Goal: Task Accomplishment & Management: Use online tool/utility

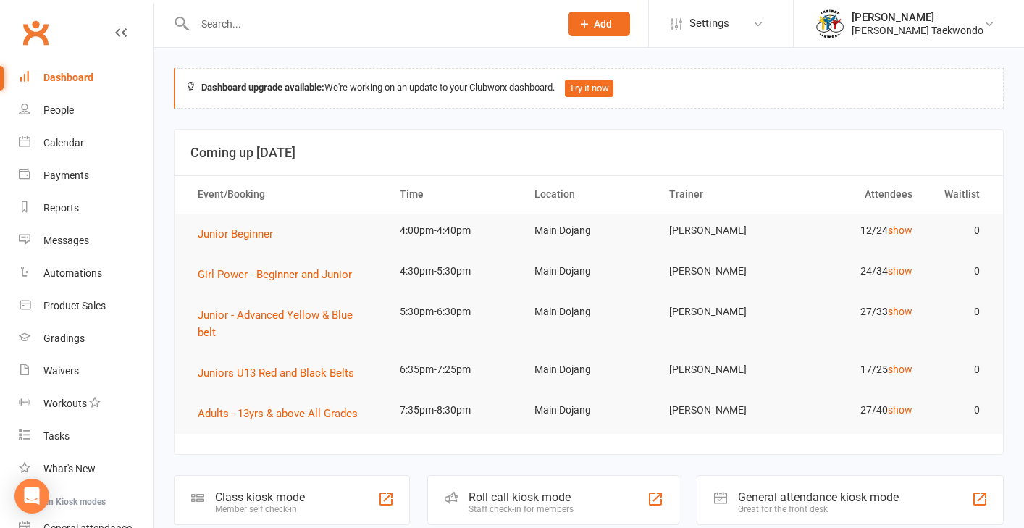
click at [244, 25] on input "text" at bounding box center [369, 24] width 359 height 20
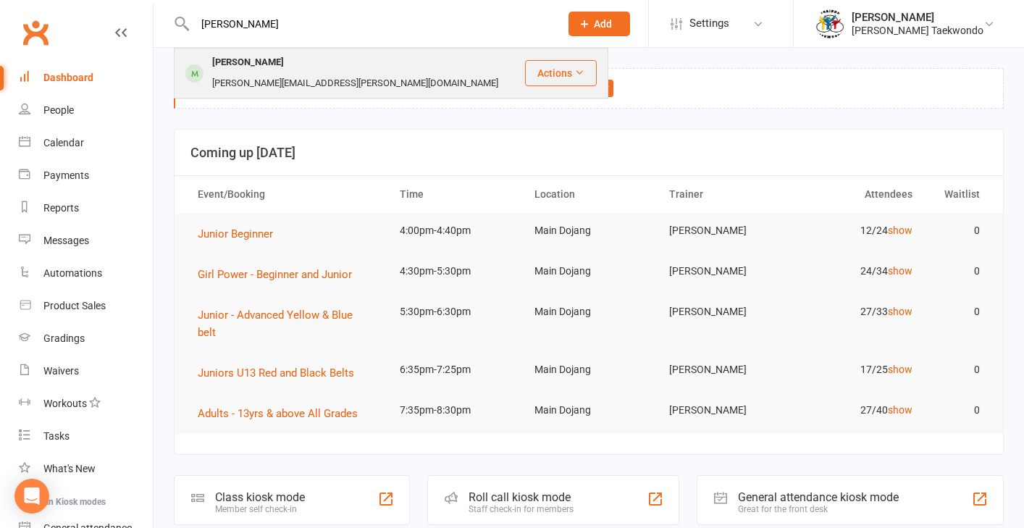
type input "[PERSON_NAME]"
click at [253, 53] on div "[PERSON_NAME] [PERSON_NAME][EMAIL_ADDRESS][PERSON_NAME][DOMAIN_NAME]" at bounding box center [349, 73] width 348 height 48
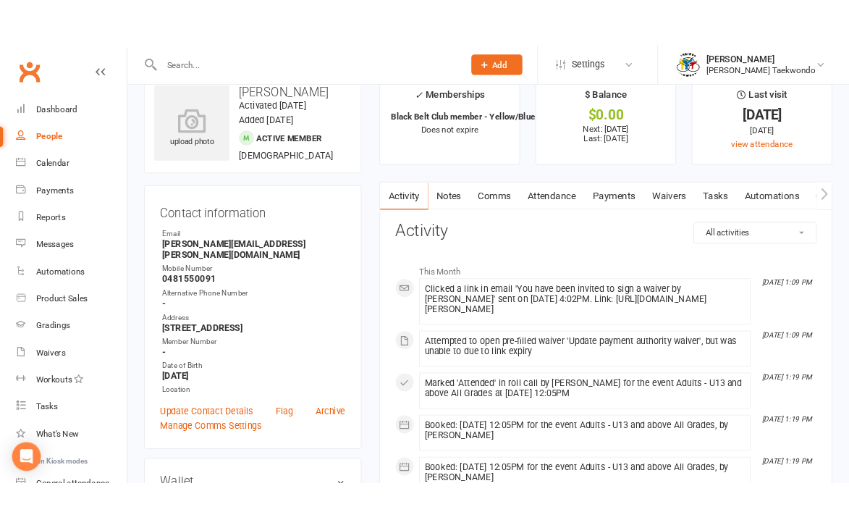
scroll to position [19, 0]
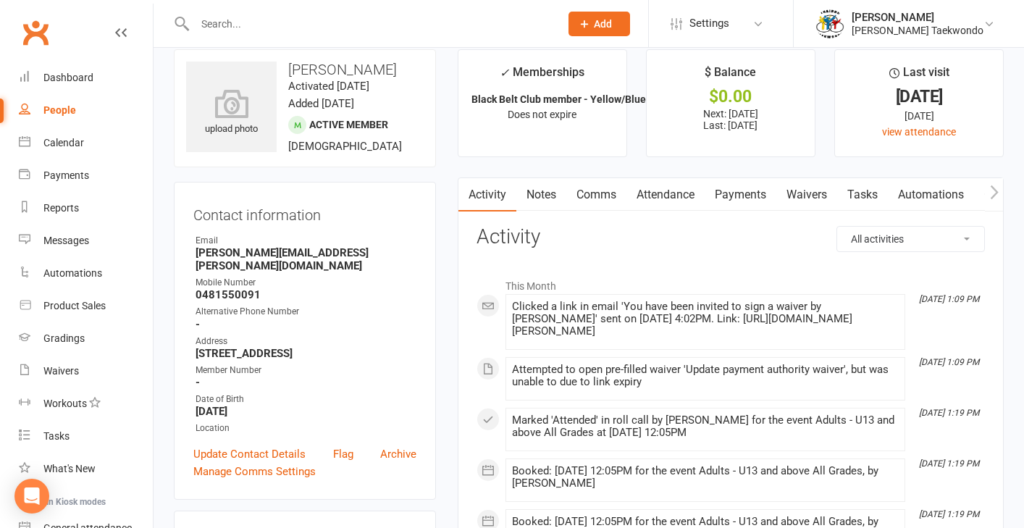
click at [820, 193] on link "Waivers" at bounding box center [806, 194] width 61 height 33
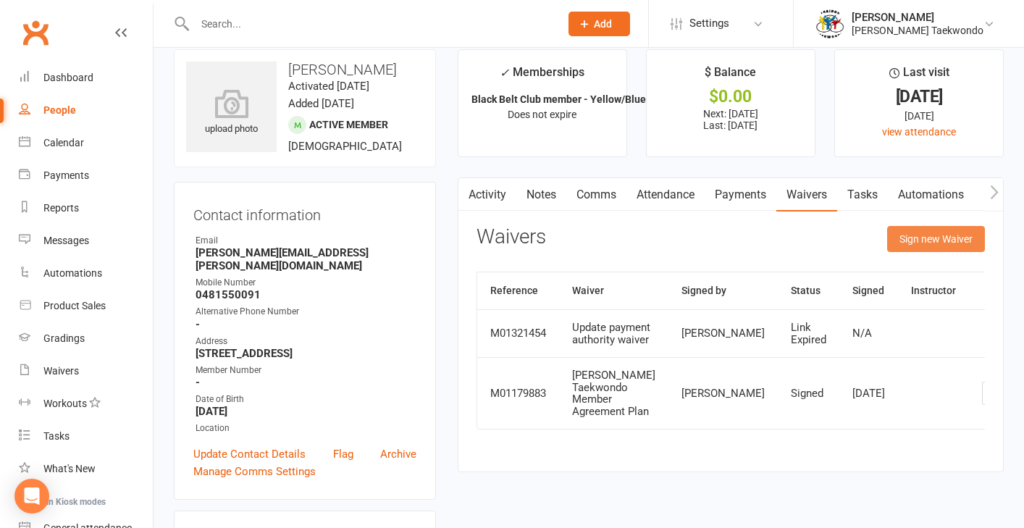
click at [848, 240] on button "Sign new Waiver" at bounding box center [936, 239] width 98 height 26
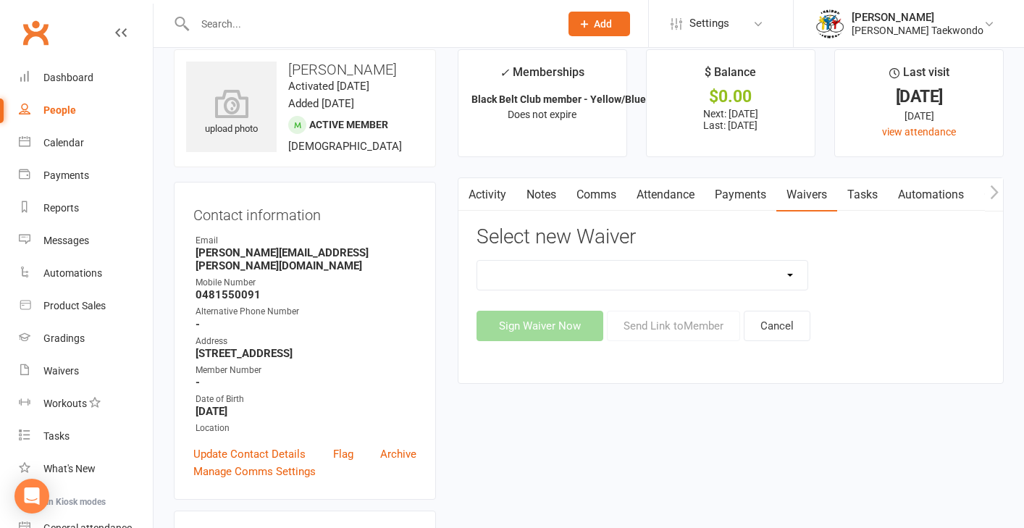
select select "12865"
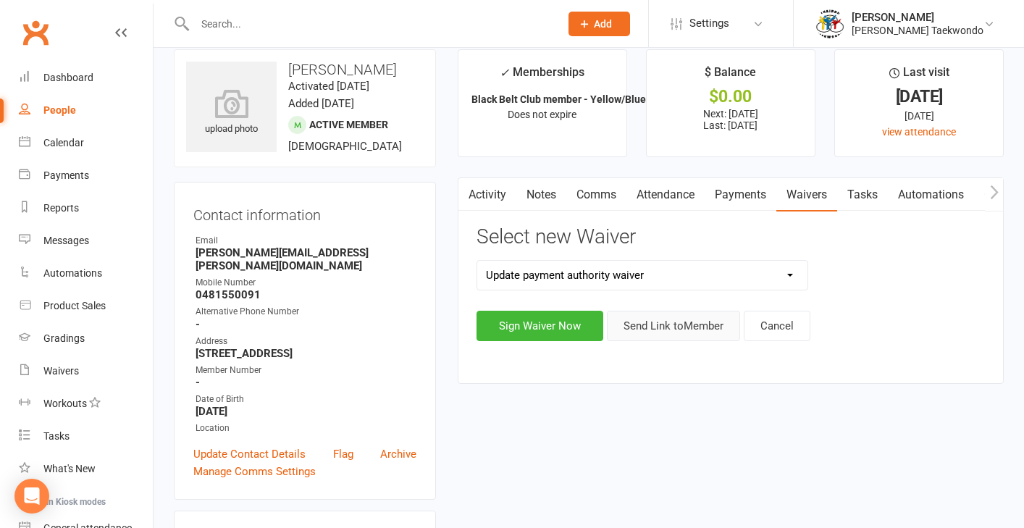
click at [648, 322] on button "Send Link to Member" at bounding box center [673, 326] width 133 height 30
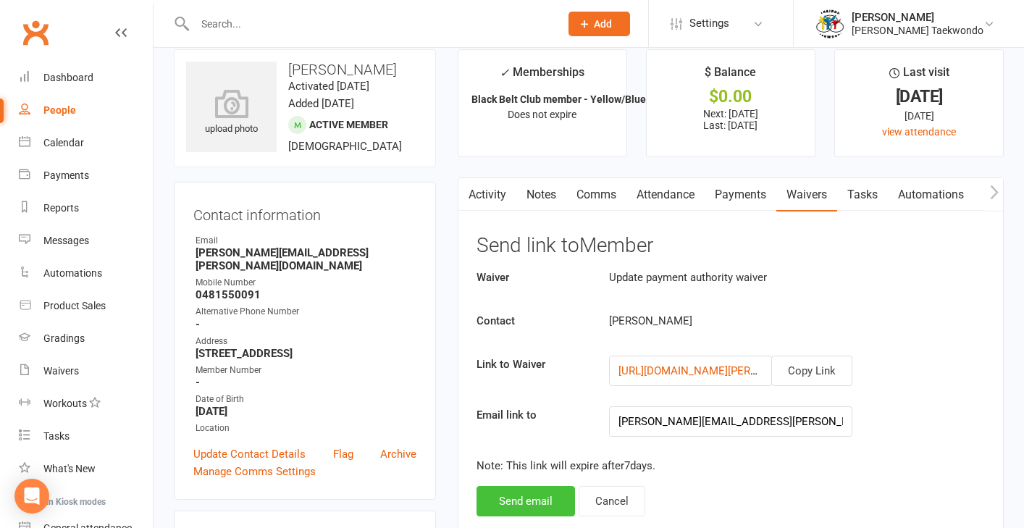
click at [533, 501] on button "Send email" at bounding box center [525, 501] width 98 height 30
